Goal: Communication & Community: Participate in discussion

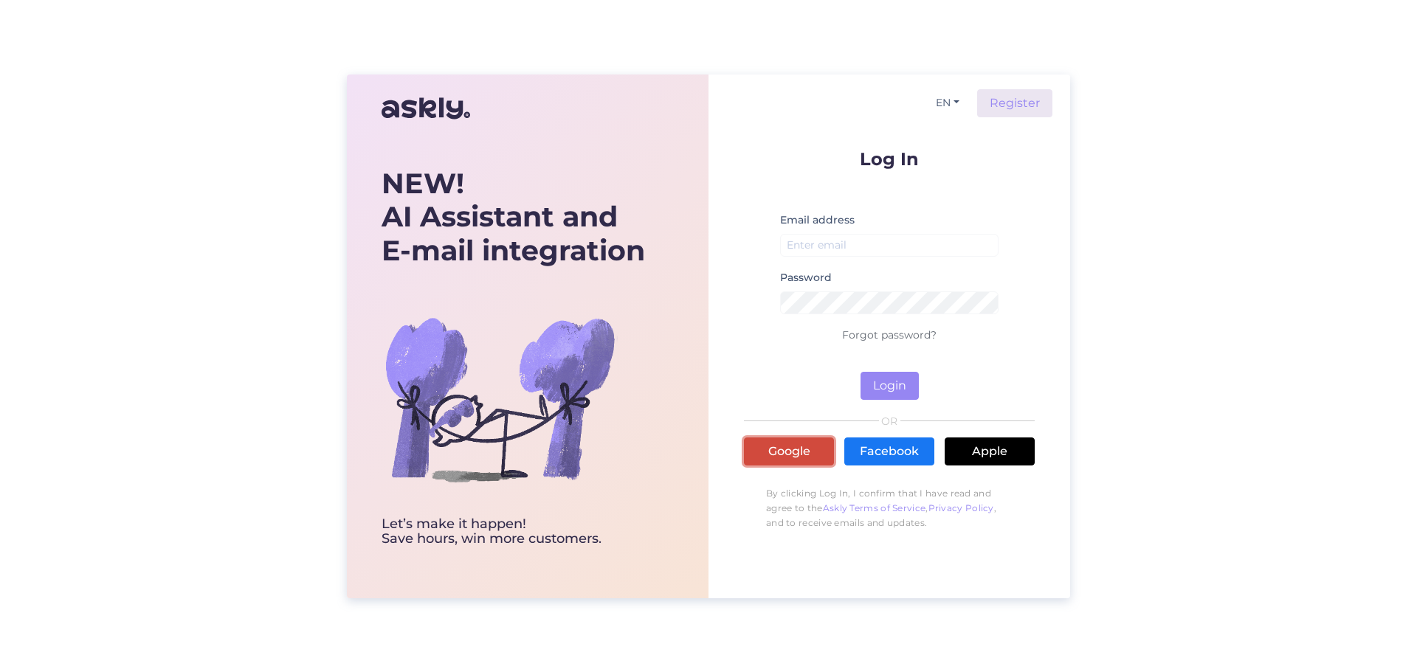
click at [806, 446] on link "Google" at bounding box center [789, 452] width 90 height 28
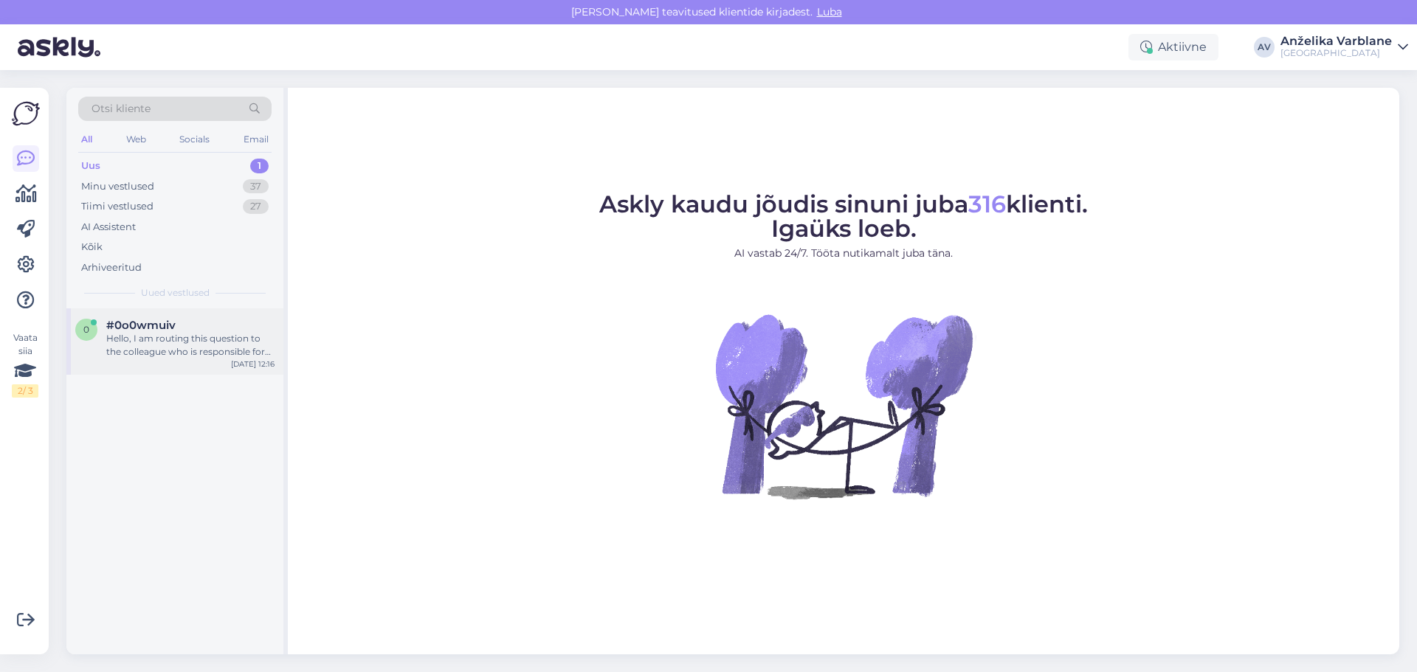
click at [239, 349] on div "Hello, I am routing this question to the colleague who is responsible for this …" at bounding box center [190, 345] width 168 height 27
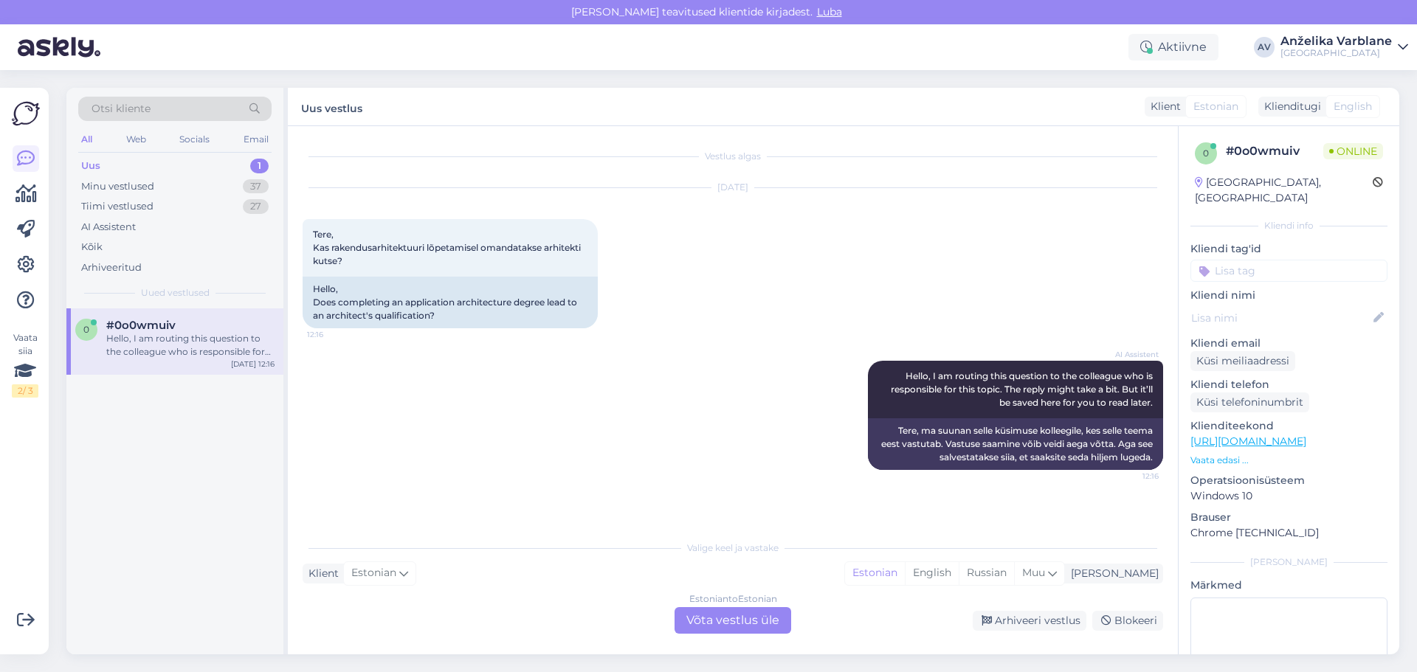
click at [224, 165] on div "Uus 1" at bounding box center [174, 166] width 193 height 21
click at [202, 208] on div "Tiimi vestlused 27" at bounding box center [174, 206] width 193 height 21
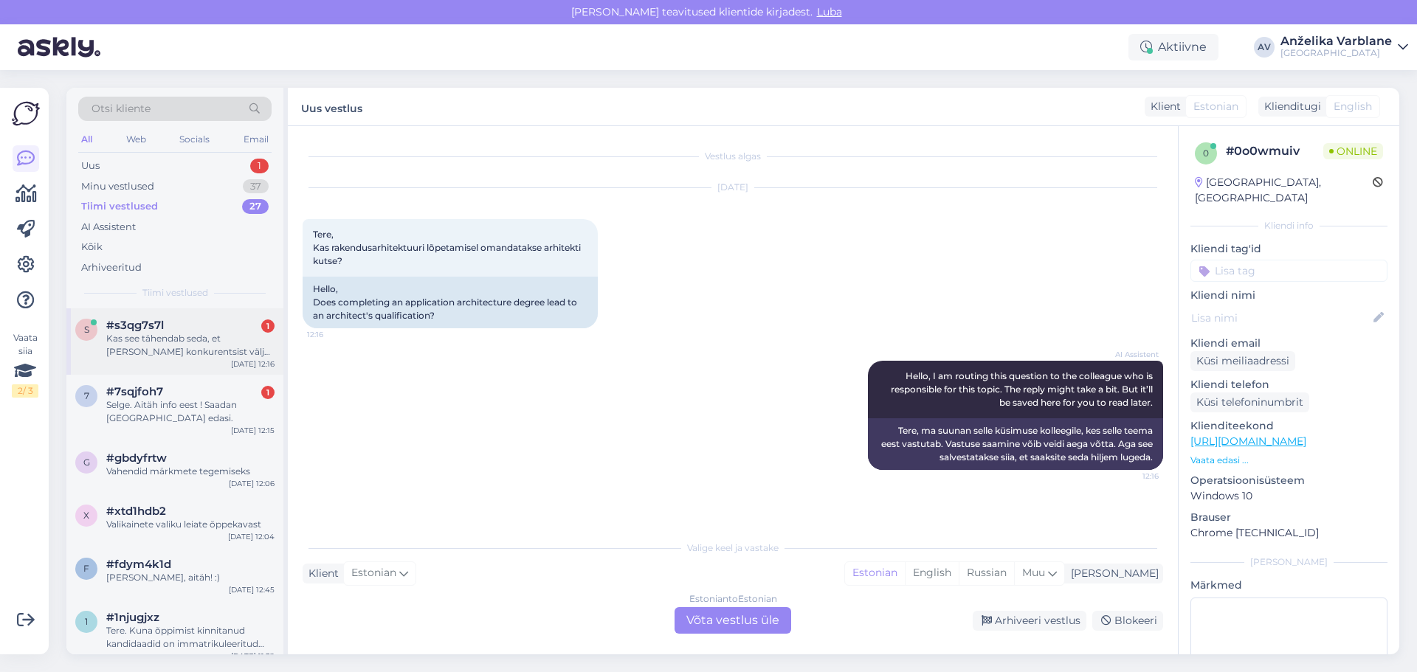
click at [209, 344] on div "Kas see tähendab seda, et [PERSON_NAME] konkurentsist väljas või ei ole otsust …" at bounding box center [190, 345] width 168 height 27
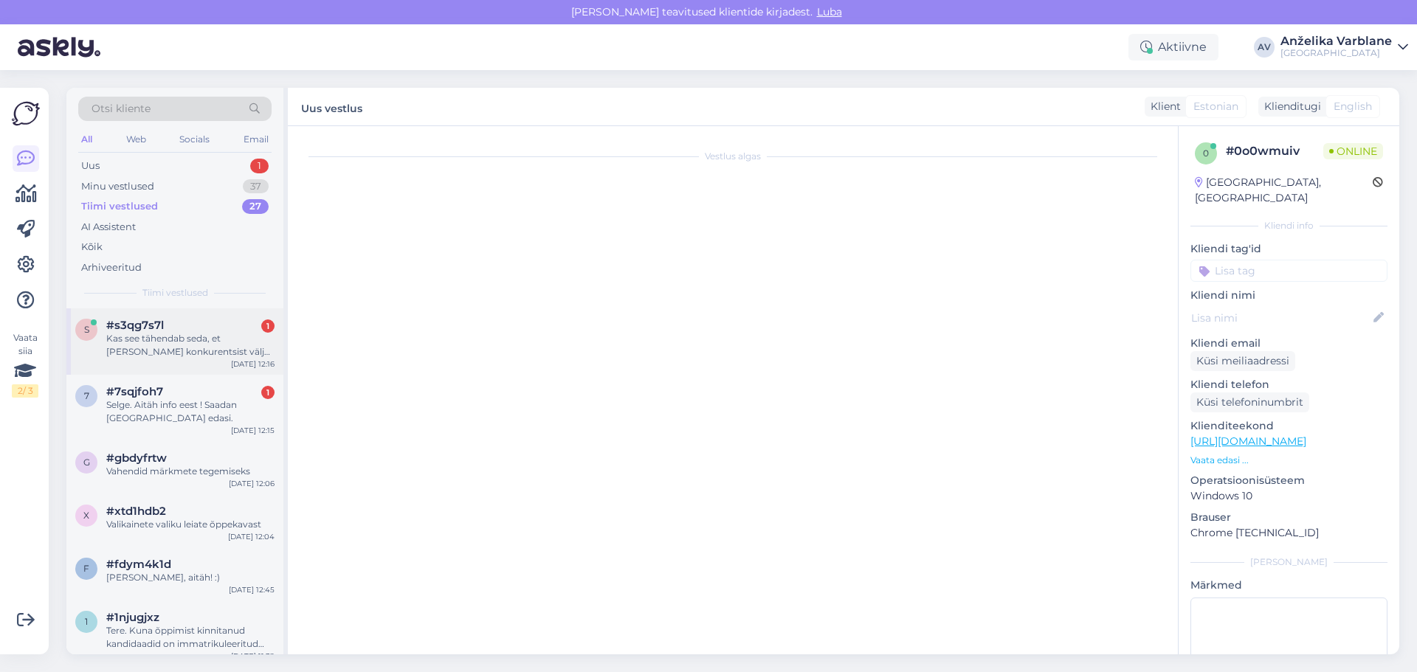
scroll to position [57, 0]
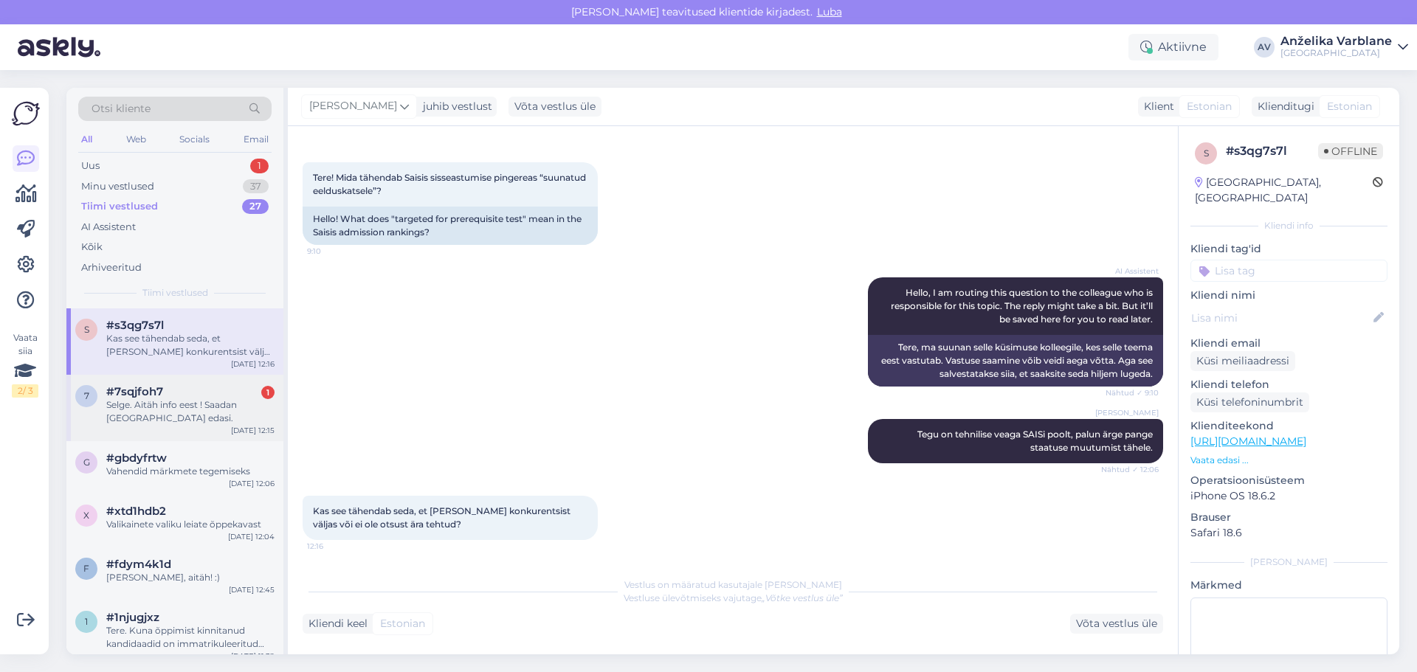
click at [196, 393] on div "#7sqjfoh7 1" at bounding box center [190, 391] width 168 height 13
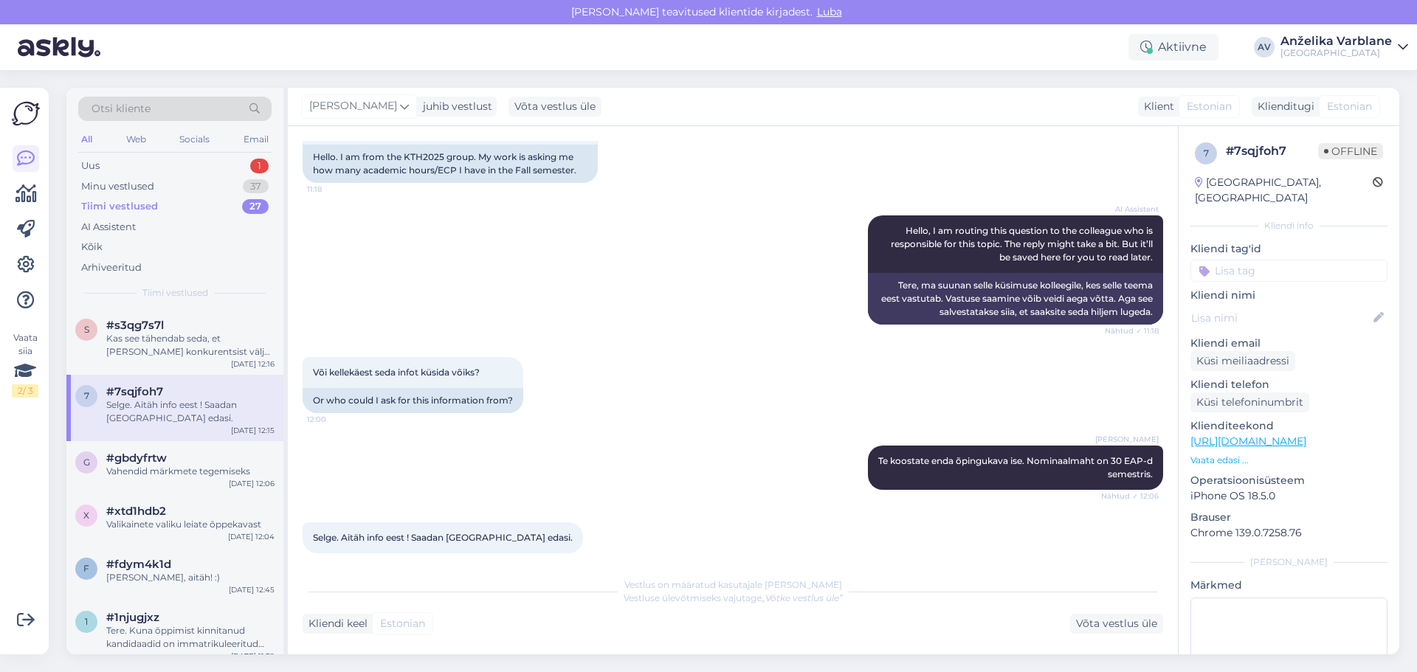
scroll to position [132, 0]
